Goal: Entertainment & Leisure: Consume media (video, audio)

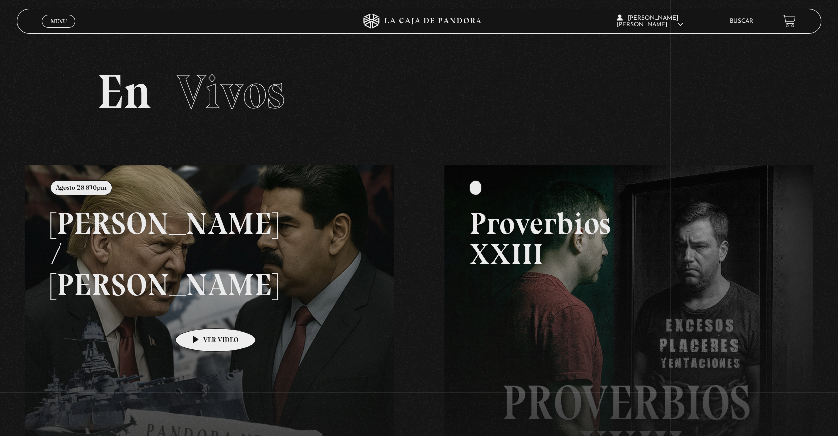
click at [200, 314] on link at bounding box center [444, 383] width 838 height 436
